Goal: Task Accomplishment & Management: Complete application form

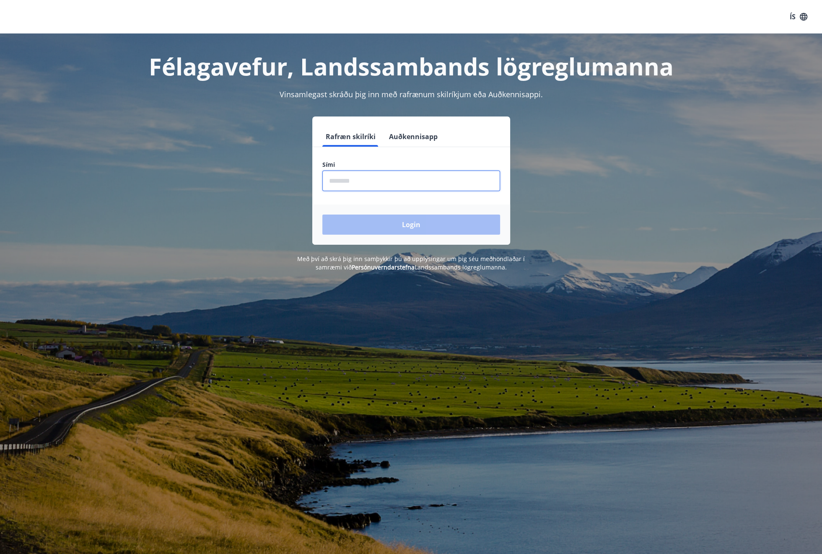
click at [354, 175] on input "phone" at bounding box center [411, 181] width 178 height 21
type input "********"
click at [322, 215] on button "Login" at bounding box center [411, 225] width 178 height 20
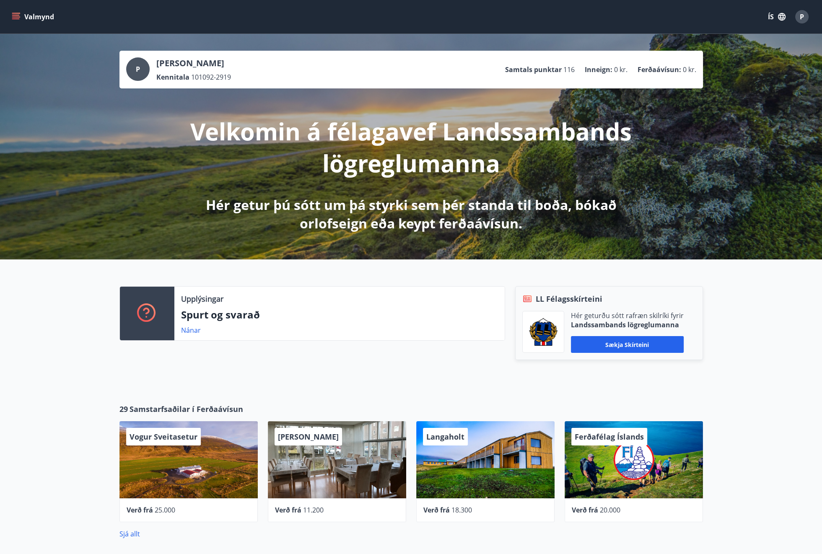
click at [17, 17] on icon "menu" at bounding box center [16, 16] width 9 height 1
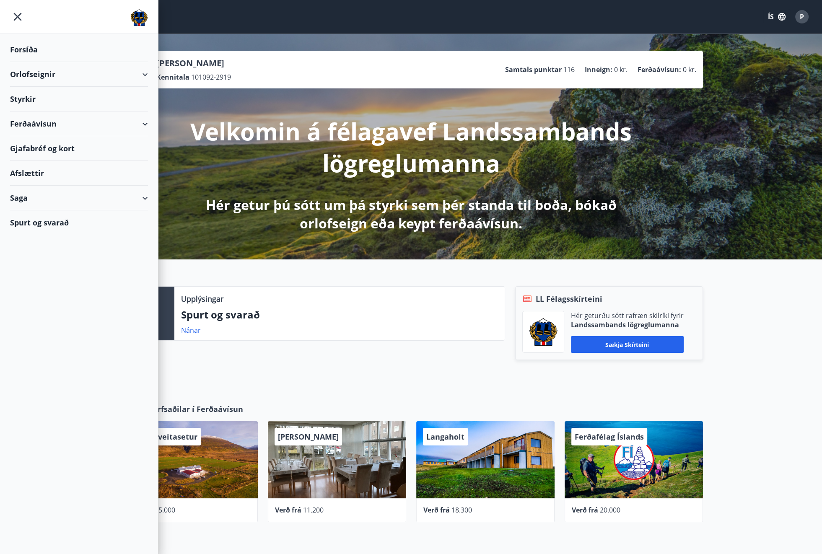
click at [64, 145] on div "Gjafabréf og kort" at bounding box center [79, 148] width 138 height 25
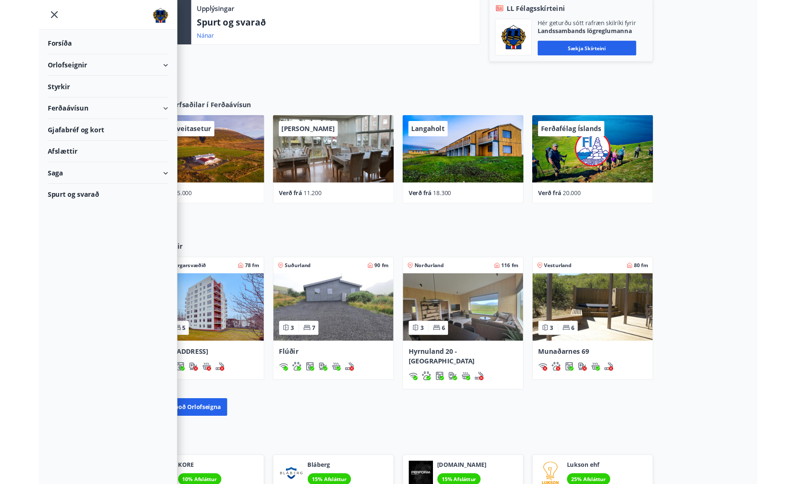
scroll to position [457, 0]
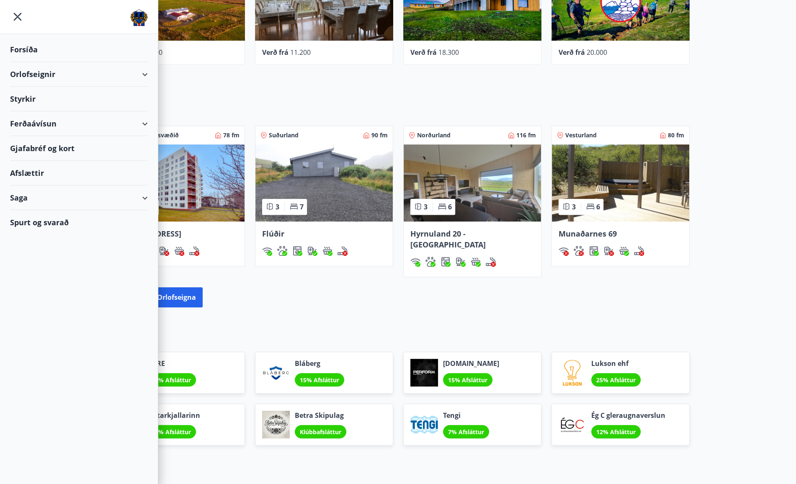
click at [20, 16] on icon "menu" at bounding box center [17, 16] width 15 height 15
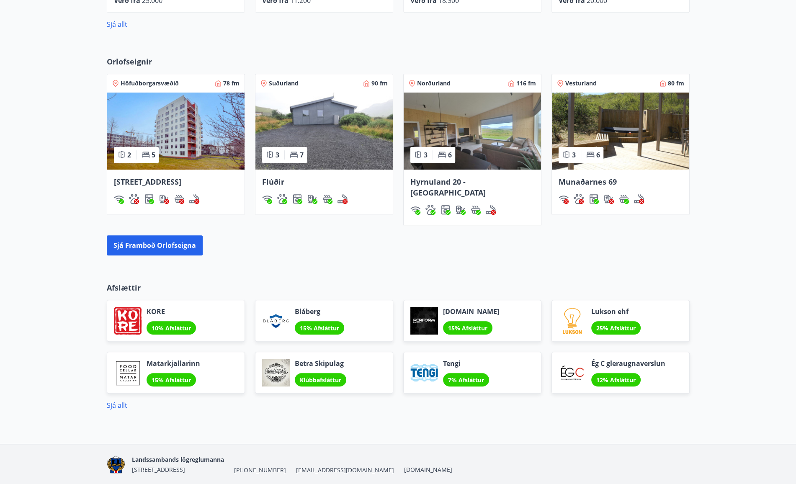
scroll to position [527, 0]
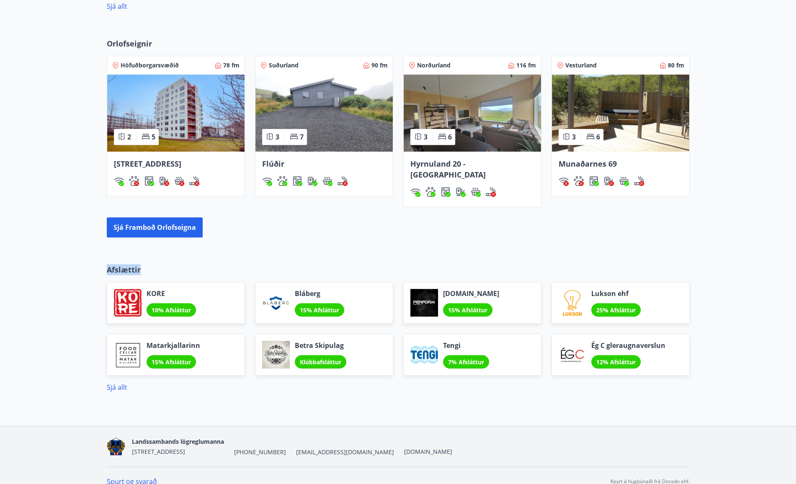
drag, startPoint x: 107, startPoint y: 254, endPoint x: 185, endPoint y: 260, distance: 77.7
click at [185, 264] on div "Afslættir KORE 10% Afsláttur Bláberg 15% Afsláttur Perform.is 15% Afsláttur Luk…" at bounding box center [398, 328] width 603 height 128
click at [185, 272] on div "KORE 10% Afsláttur" at bounding box center [171, 298] width 148 height 52
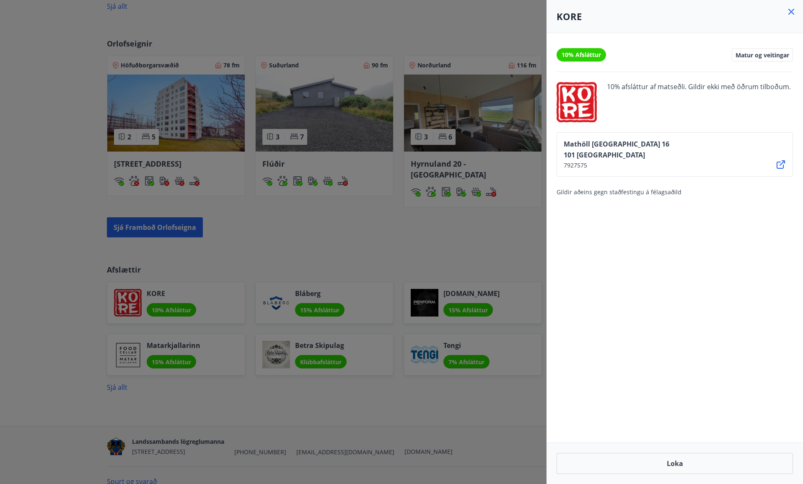
click at [654, 278] on div "10% Afsláttur Matur og veitingar 10% afsláttur af matseðli. Gildir ekki með öðr…" at bounding box center [674, 238] width 256 height 410
click at [792, 14] on icon at bounding box center [791, 12] width 10 height 10
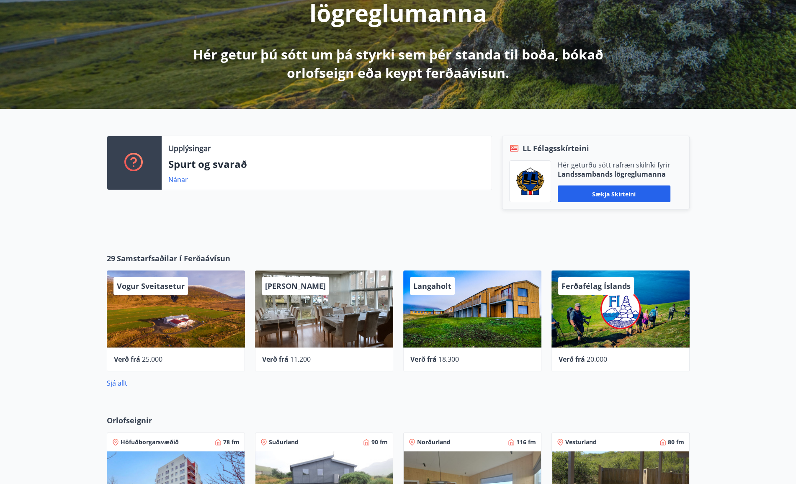
scroll to position [0, 0]
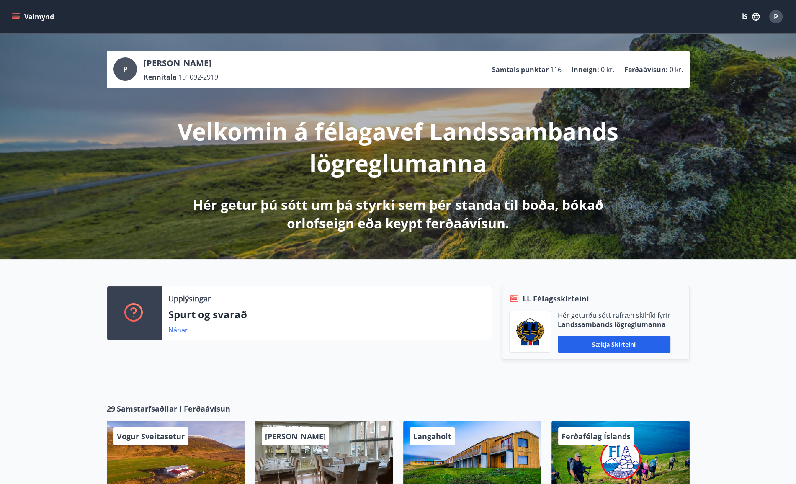
click at [26, 18] on button "Valmynd" at bounding box center [33, 16] width 47 height 15
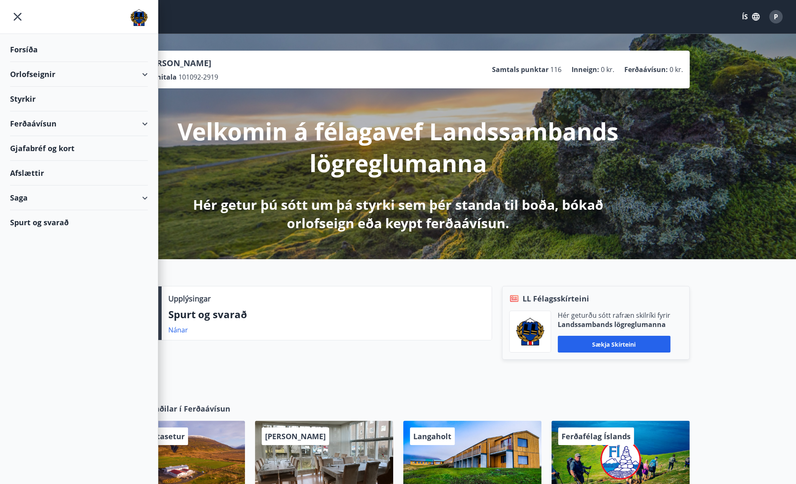
click at [140, 68] on div "Orlofseignir" at bounding box center [79, 74] width 138 height 25
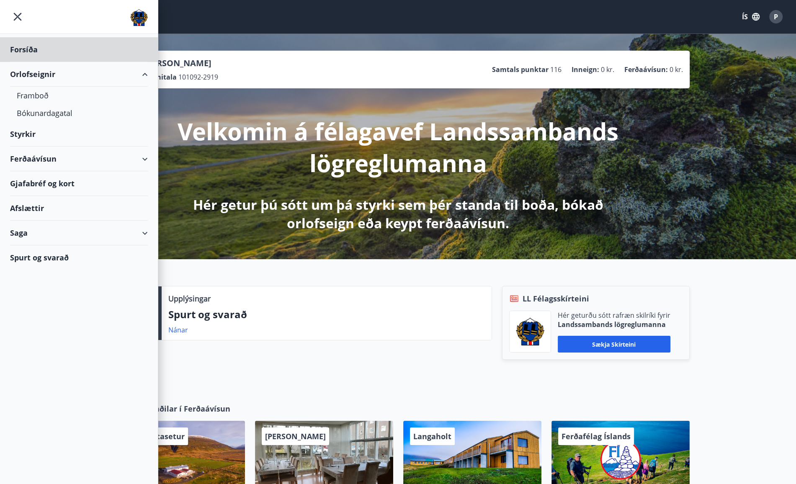
click at [96, 62] on div "Styrkir" at bounding box center [79, 49] width 138 height 25
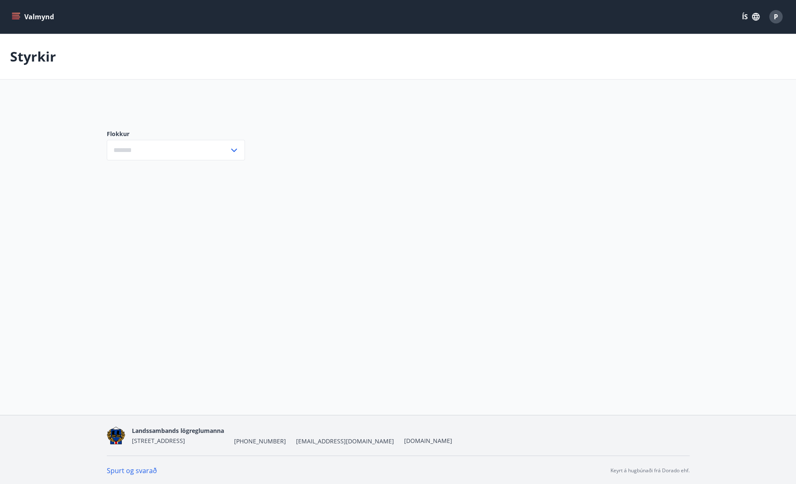
type input "***"
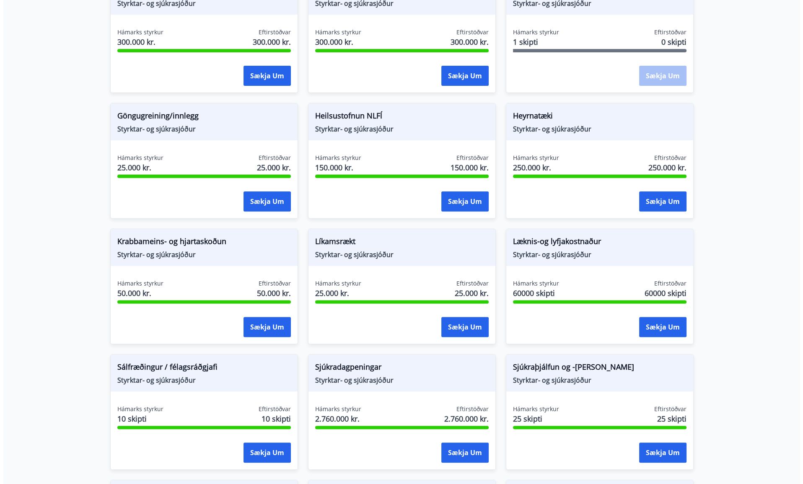
scroll to position [335, 0]
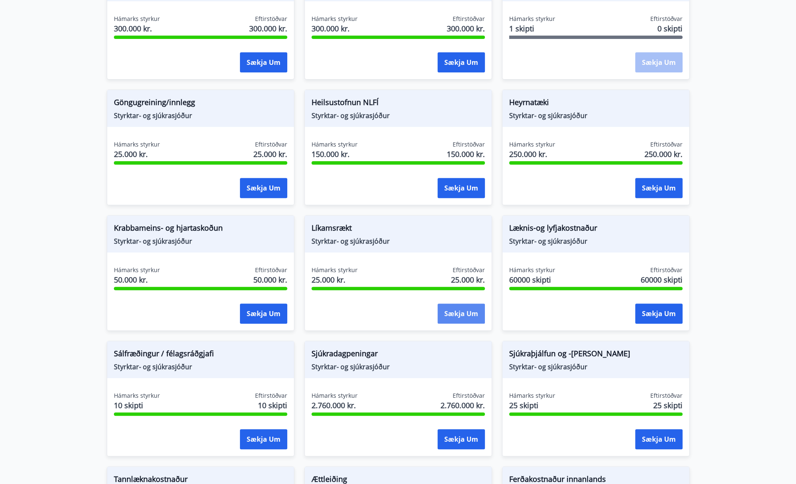
click at [452, 305] on button "Sækja um" at bounding box center [461, 314] width 47 height 20
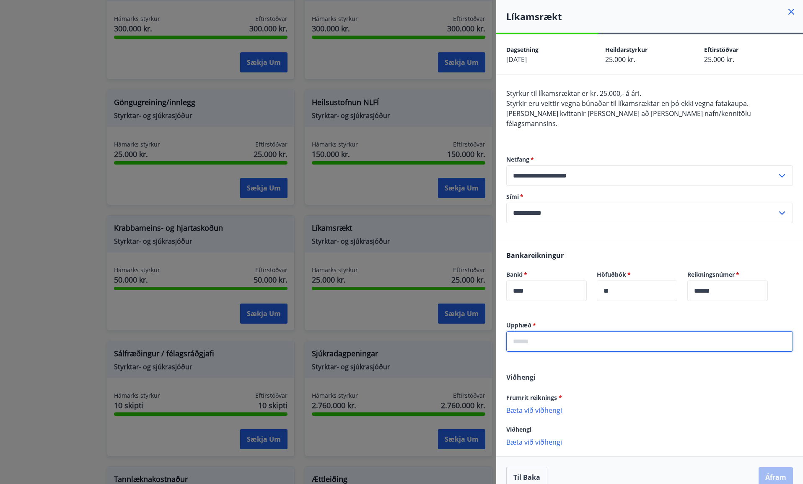
click at [570, 331] on input "text" at bounding box center [649, 341] width 287 height 21
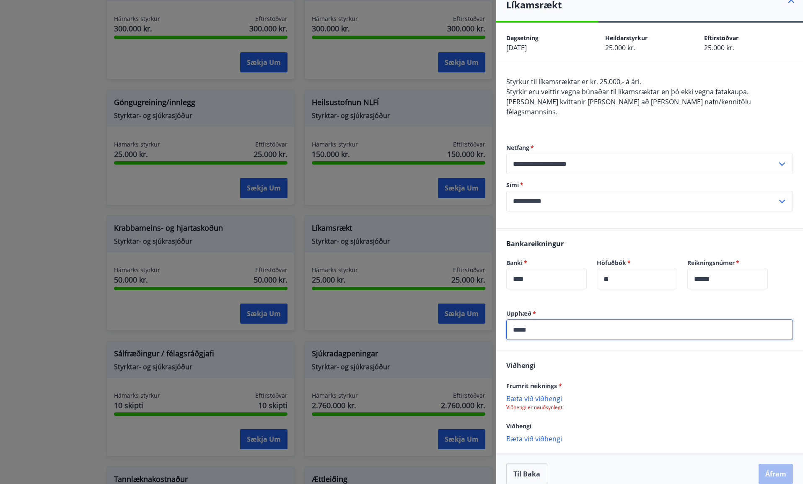
type input "*****"
click at [548, 394] on p "Bæta við viðhengi" at bounding box center [649, 398] width 287 height 8
click at [543, 434] on p "Bæta við viðhengi" at bounding box center [649, 438] width 287 height 8
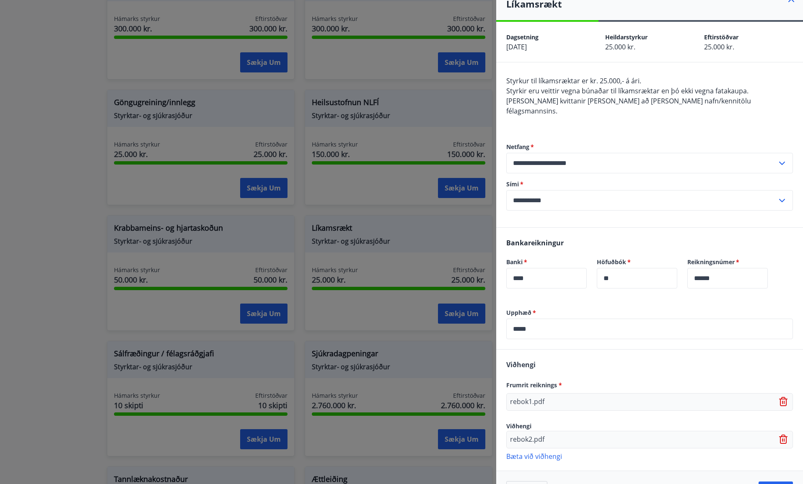
click at [538, 452] on p "Bæta við viðhengi" at bounding box center [649, 456] width 287 height 8
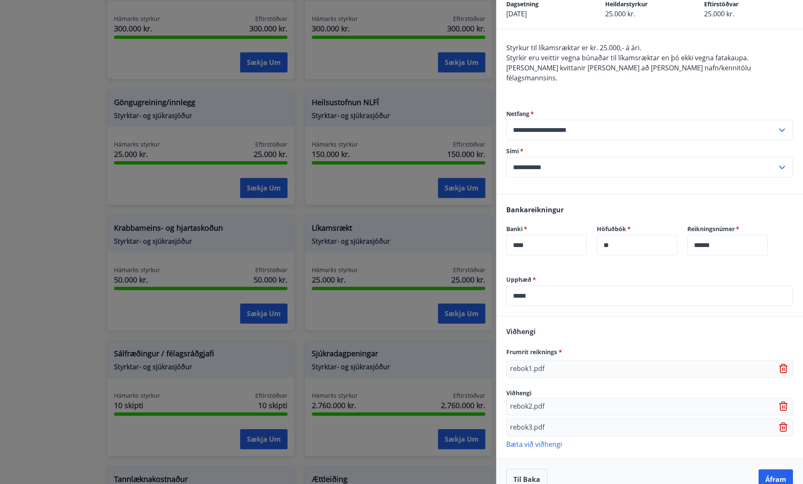
scroll to position [51, 0]
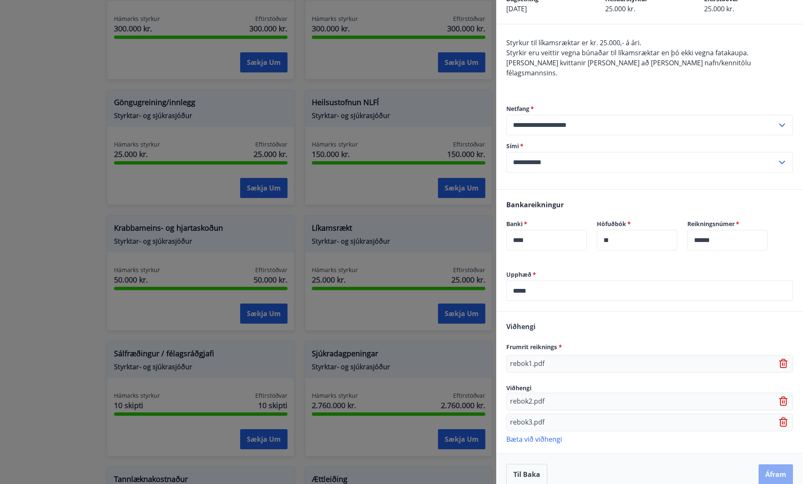
click at [763, 465] on button "Áfram" at bounding box center [775, 475] width 34 height 20
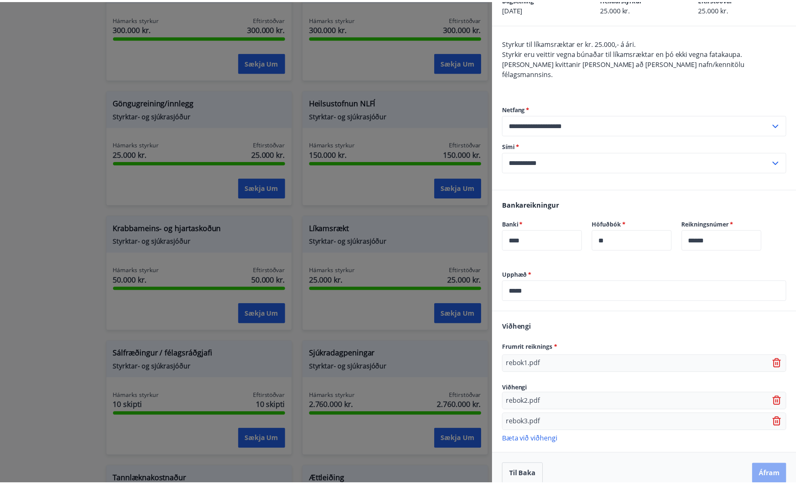
scroll to position [0, 0]
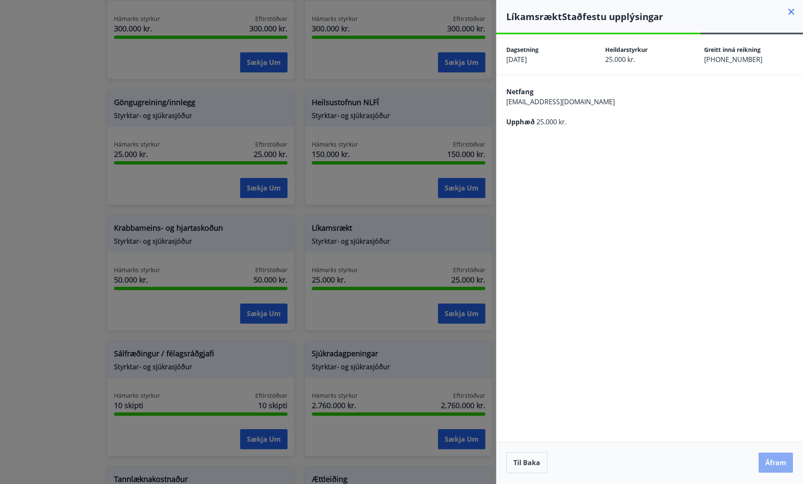
click at [787, 461] on button "Áfram" at bounding box center [775, 463] width 34 height 20
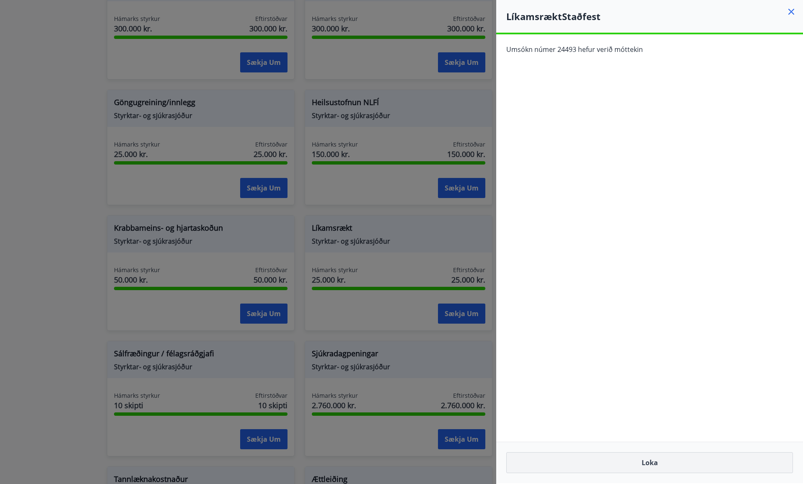
click at [653, 460] on button "Loka" at bounding box center [649, 462] width 287 height 21
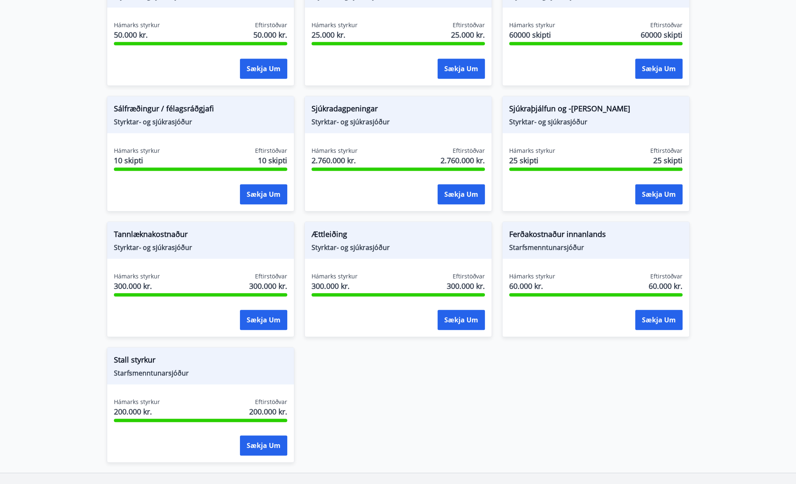
scroll to position [587, 0]
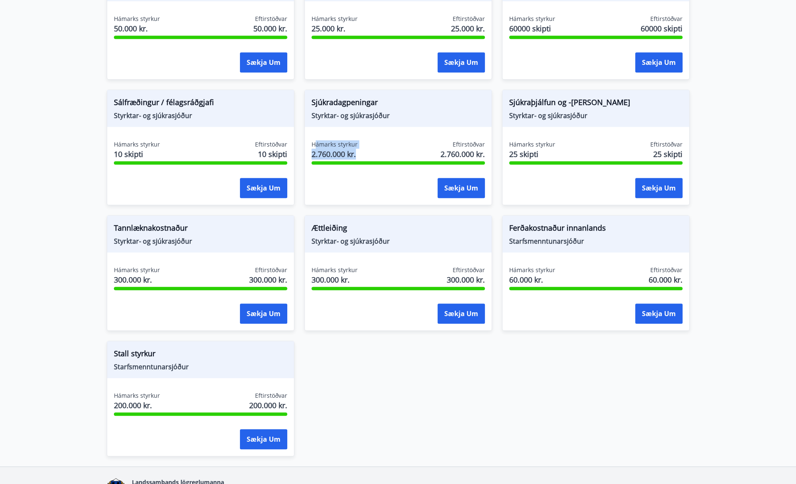
drag, startPoint x: 367, startPoint y: 152, endPoint x: 315, endPoint y: 140, distance: 53.2
click at [315, 140] on div "Hámarks styrkur 2.760.000 kr. Eftirstöðvar 2.760.000 kr." at bounding box center [398, 150] width 173 height 21
click at [315, 140] on span "Hámarks styrkur" at bounding box center [335, 144] width 46 height 8
drag, startPoint x: 313, startPoint y: 140, endPoint x: 481, endPoint y: 151, distance: 167.9
click at [481, 151] on div "Hámarks styrkur 2.760.000 kr. Eftirstöðvar 2.760.000 kr." at bounding box center [398, 150] width 173 height 21
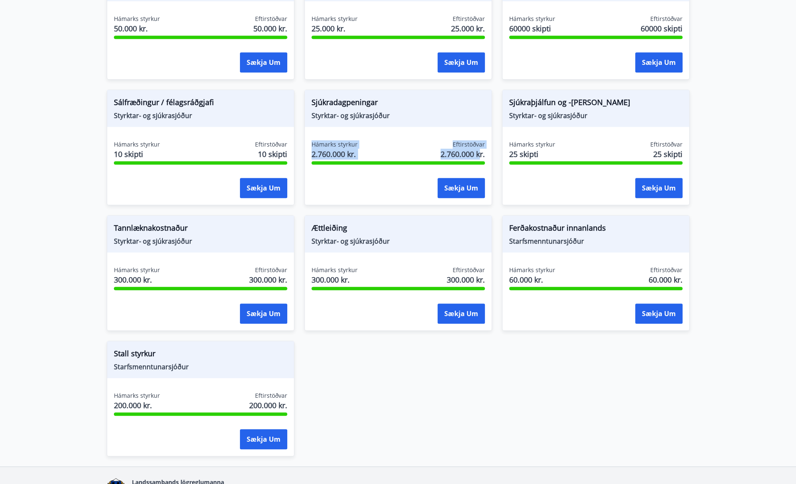
click at [481, 151] on span "2.760.000 kr." at bounding box center [463, 154] width 44 height 11
drag, startPoint x: 488, startPoint y: 158, endPoint x: 298, endPoint y: 147, distance: 189.7
click at [297, 144] on div "Sjúkradagpeningar Styrktar- og sjúkrasjóður Hámarks styrkur 2.760.000 kr. Eftir…" at bounding box center [394, 143] width 198 height 126
click at [313, 150] on span "2.760.000 kr." at bounding box center [335, 154] width 46 height 11
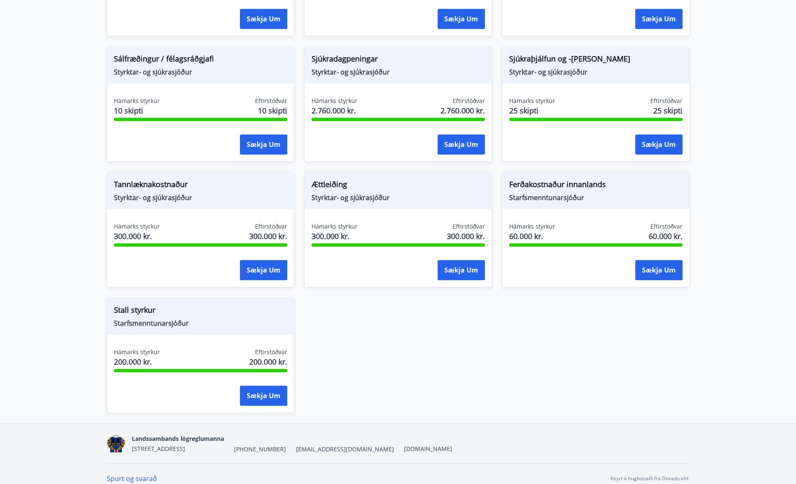
scroll to position [638, 0]
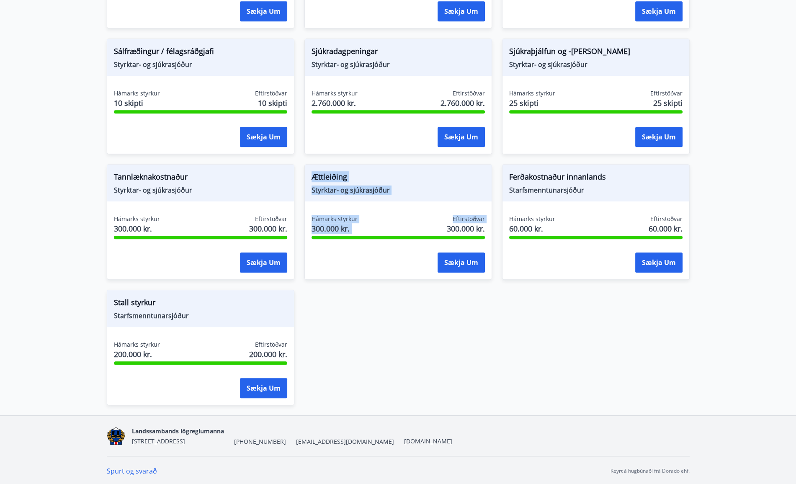
drag, startPoint x: 310, startPoint y: 172, endPoint x: 431, endPoint y: 212, distance: 126.9
click at [431, 212] on div "Ættleiðing Styrktar- og sjúkrasjóður Hámarks styrkur 300.000 kr. Eftirstöðvar 3…" at bounding box center [399, 222] width 188 height 116
drag, startPoint x: 438, startPoint y: 224, endPoint x: 359, endPoint y: 209, distance: 80.2
click at [359, 209] on div "Ættleiðing Styrktar- og sjúkrasjóður Hámarks styrkur 300.000 kr. Eftirstöðvar 3…" at bounding box center [399, 222] width 188 height 116
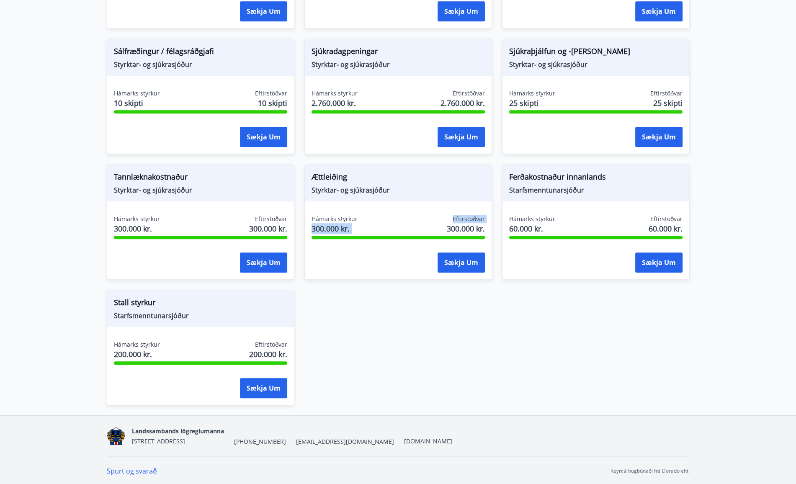
click at [359, 209] on div "Ættleiðing Styrktar- og sjúkrasjóður Hámarks styrkur 300.000 kr. Eftirstöðvar 3…" at bounding box center [399, 222] width 188 height 116
drag, startPoint x: 125, startPoint y: 189, endPoint x: 153, endPoint y: 228, distance: 48.0
click at [153, 228] on div "Tannlæknakostnaður Styrktar- og sjúkrasjóður Hámarks styrkur 300.000 kr. Eftirs…" at bounding box center [201, 222] width 188 height 116
click at [153, 227] on span "300.000 kr." at bounding box center [137, 228] width 46 height 11
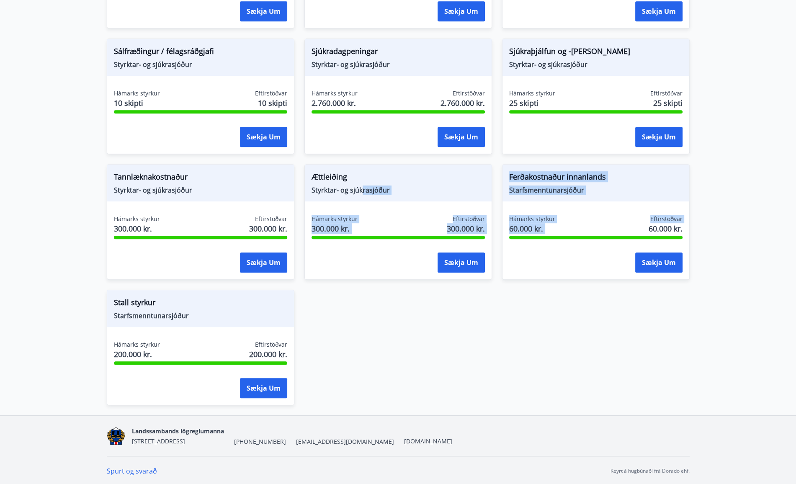
drag, startPoint x: 361, startPoint y: 196, endPoint x: 631, endPoint y: 213, distance: 270.7
click at [632, 213] on div "Ferðakostnaður innanlands Starfsmenntunarsjóður Hámarks styrkur 60.000 kr. Efti…" at bounding box center [596, 222] width 188 height 116
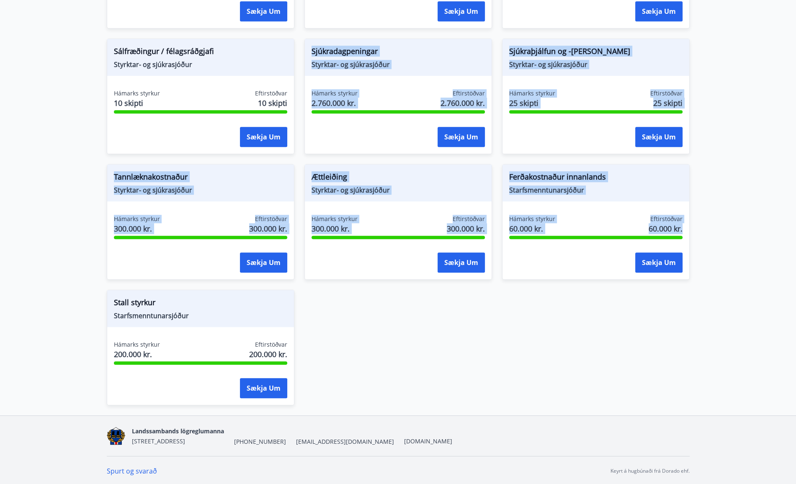
drag, startPoint x: 682, startPoint y: 230, endPoint x: 307, endPoint y: 41, distance: 420.4
click at [322, 51] on span "Sjúkradagpeningar" at bounding box center [398, 53] width 173 height 14
click at [341, 101] on span "2.760.000 kr." at bounding box center [335, 103] width 46 height 11
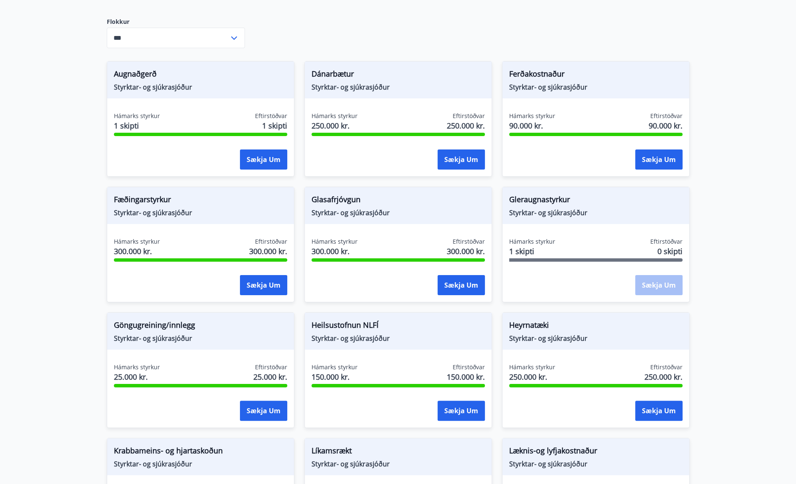
scroll to position [0, 0]
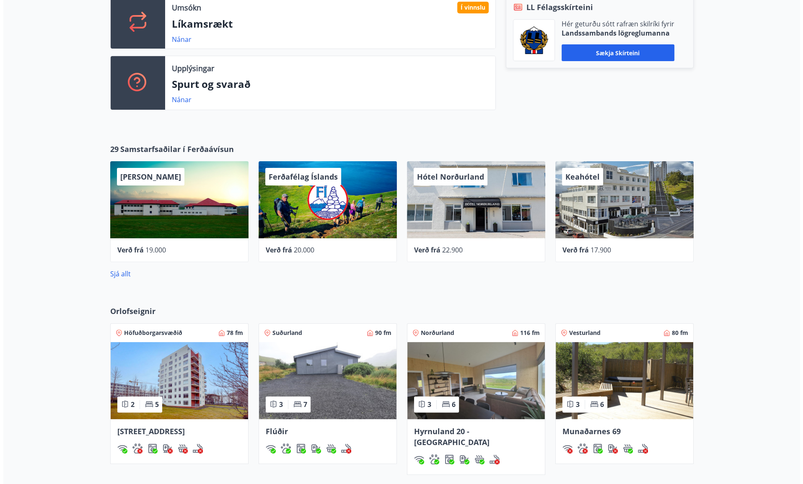
scroll to position [293, 0]
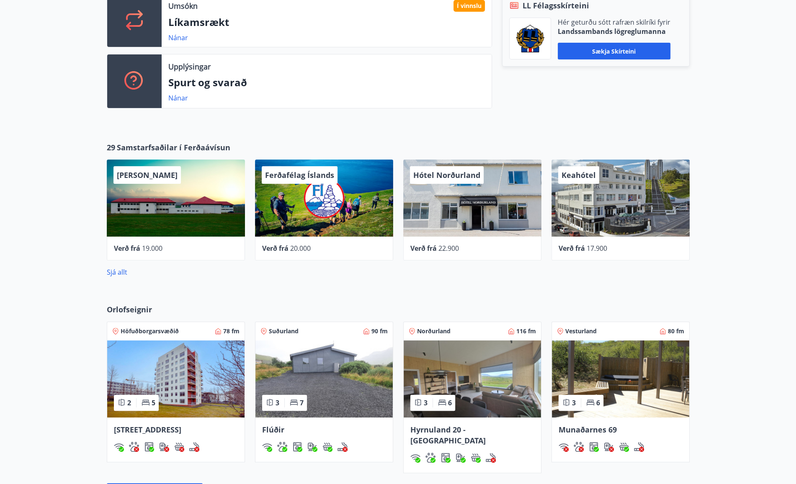
click at [609, 209] on div "Keahótel" at bounding box center [621, 198] width 138 height 77
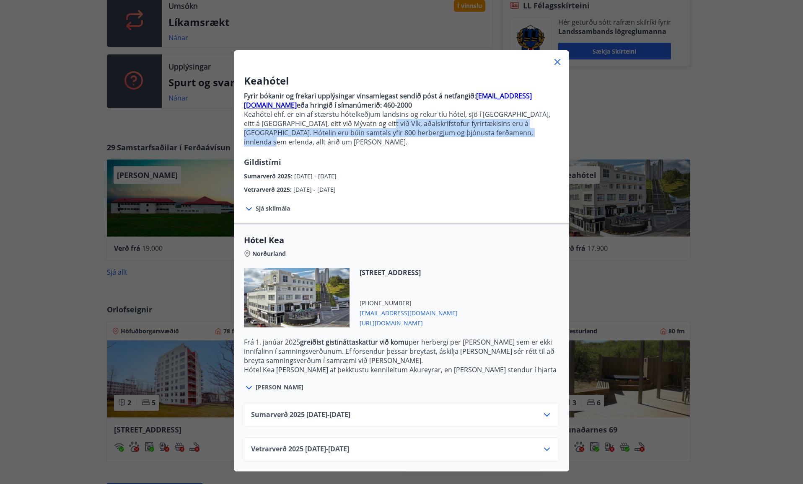
drag, startPoint x: 366, startPoint y: 122, endPoint x: 491, endPoint y: 129, distance: 125.9
click at [491, 129] on p "Keahótel ehf. er ein af stærstu hótelkeðjum landsins og rekur tíu hótel, sjö í …" at bounding box center [401, 128] width 315 height 37
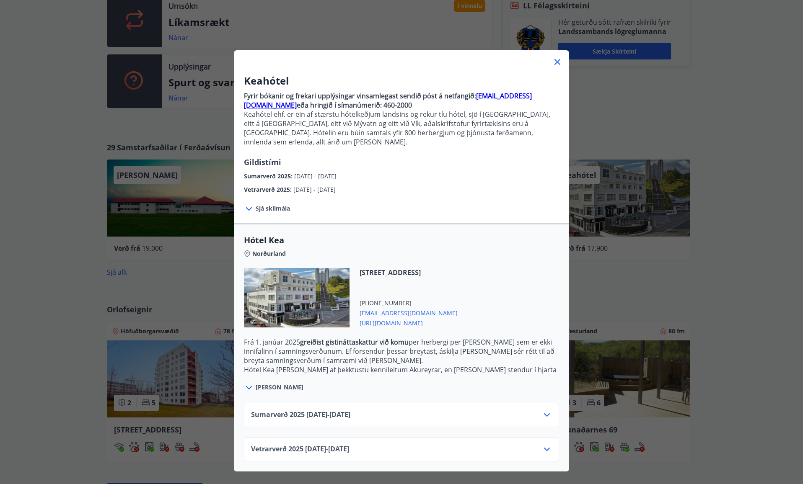
click at [432, 445] on div "Vetrarverð 2025 01.10.25 - 21.12.25" at bounding box center [401, 453] width 301 height 17
click at [544, 448] on icon at bounding box center [547, 449] width 6 height 3
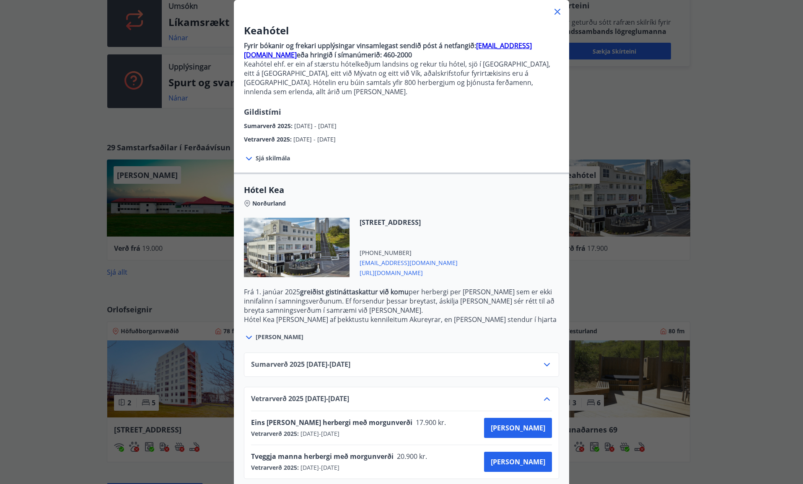
scroll to position [52, 0]
click at [547, 359] on icon at bounding box center [547, 364] width 10 height 10
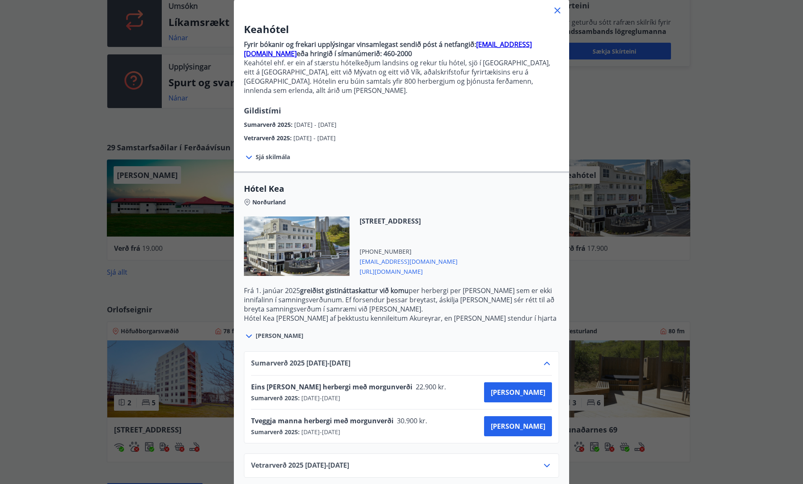
click at [545, 461] on icon at bounding box center [547, 466] width 10 height 10
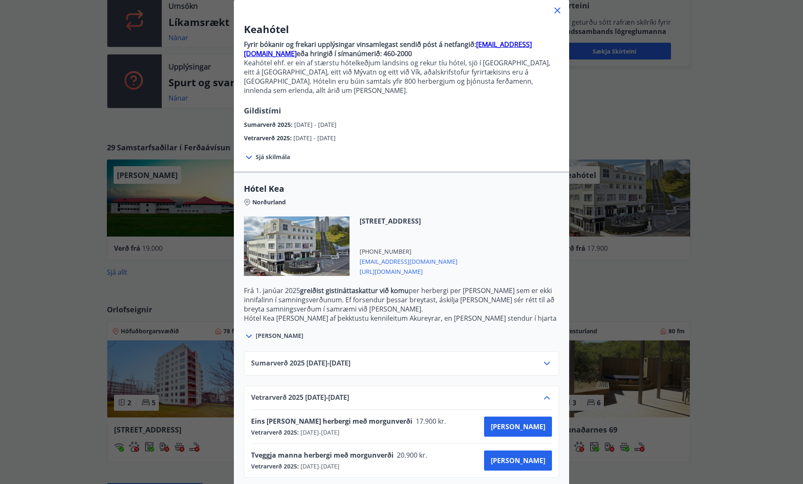
drag, startPoint x: 302, startPoint y: 448, endPoint x: 442, endPoint y: 454, distance: 140.5
click at [442, 454] on div "Tveggja manna herbergi með morgunverði 20.900 kr. Vetrarverð 2025 : 01.10.2025 …" at bounding box center [401, 461] width 301 height 20
drag, startPoint x: 442, startPoint y: 454, endPoint x: 414, endPoint y: 437, distance: 33.3
click at [414, 444] on div "Tveggja manna herbergi með morgunverði 20.900 kr. Vetrarverð 2025 : 01.10.2025 …" at bounding box center [401, 461] width 301 height 34
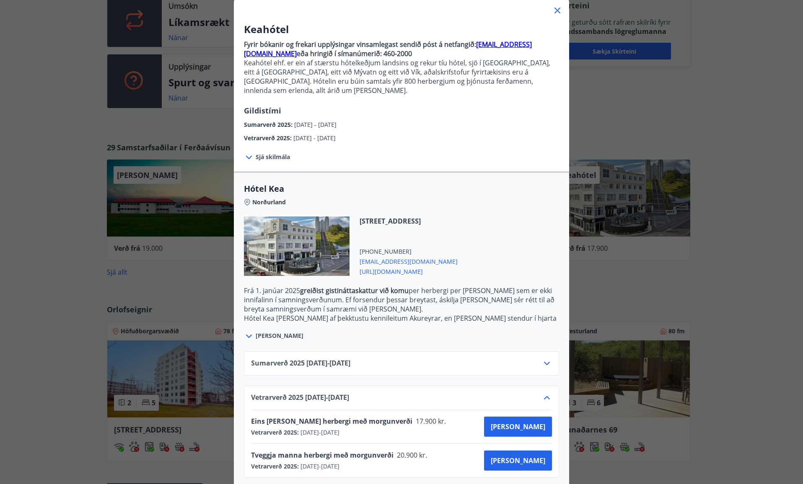
click at [414, 444] on div "Tveggja manna herbergi með morgunverði 20.900 kr. Vetrarverð 2025 : 01.10.2025 …" at bounding box center [401, 461] width 301 height 34
click at [556, 13] on icon at bounding box center [557, 10] width 10 height 10
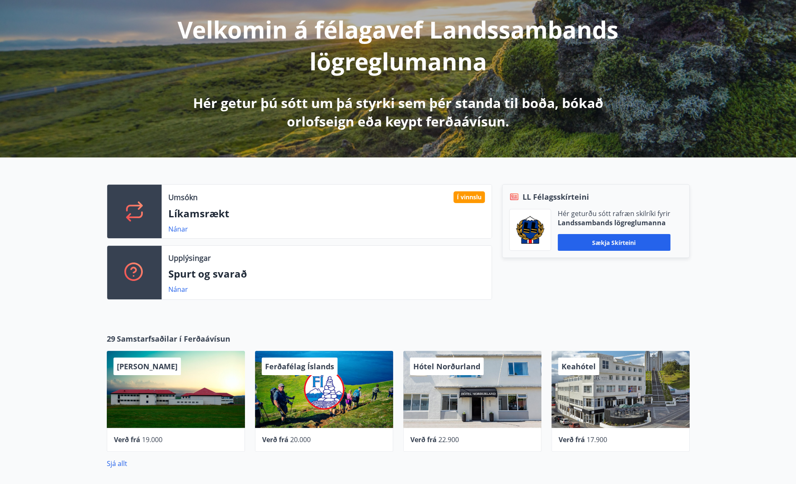
scroll to position [0, 0]
